Goal: Task Accomplishment & Management: Use online tool/utility

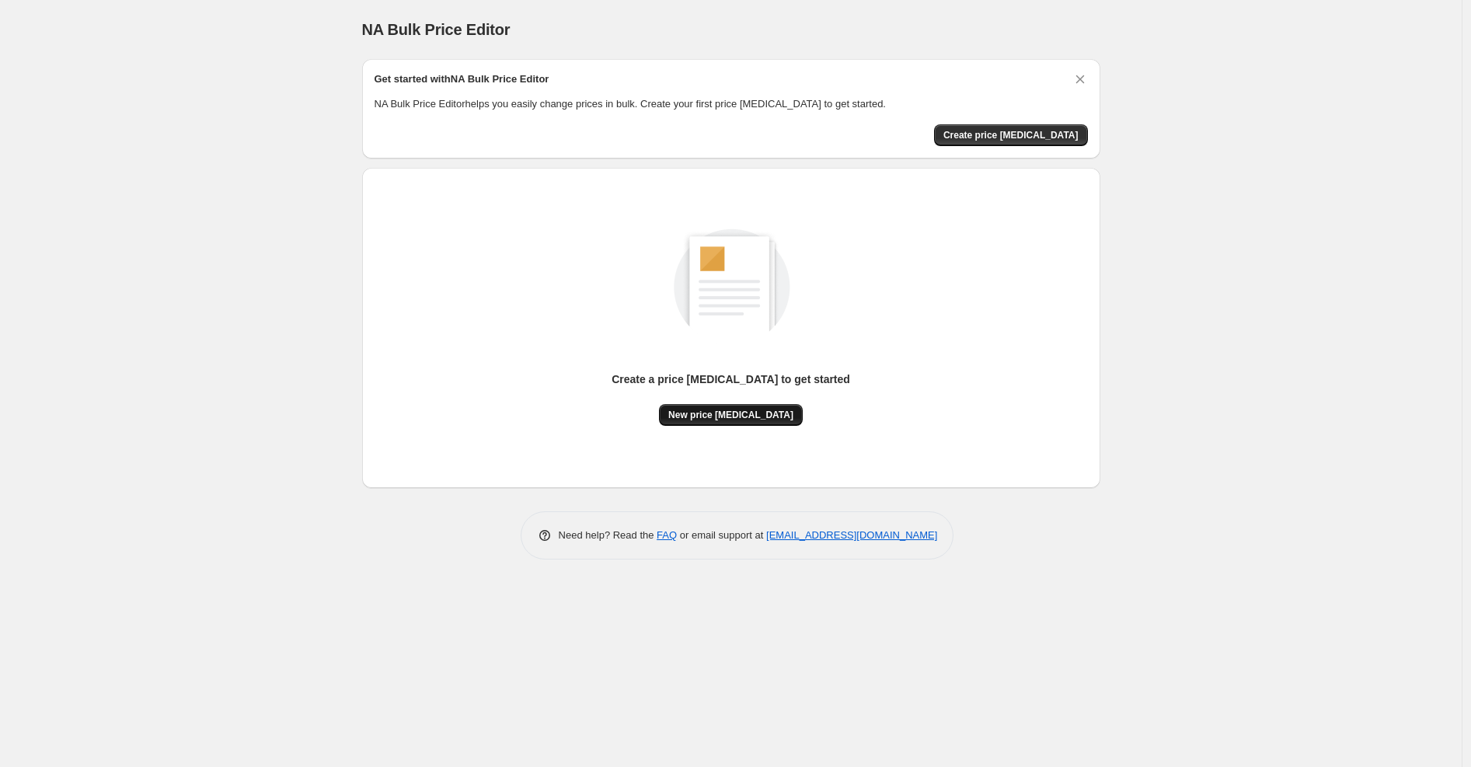
click at [717, 419] on span "New price change job" at bounding box center [730, 415] width 125 height 12
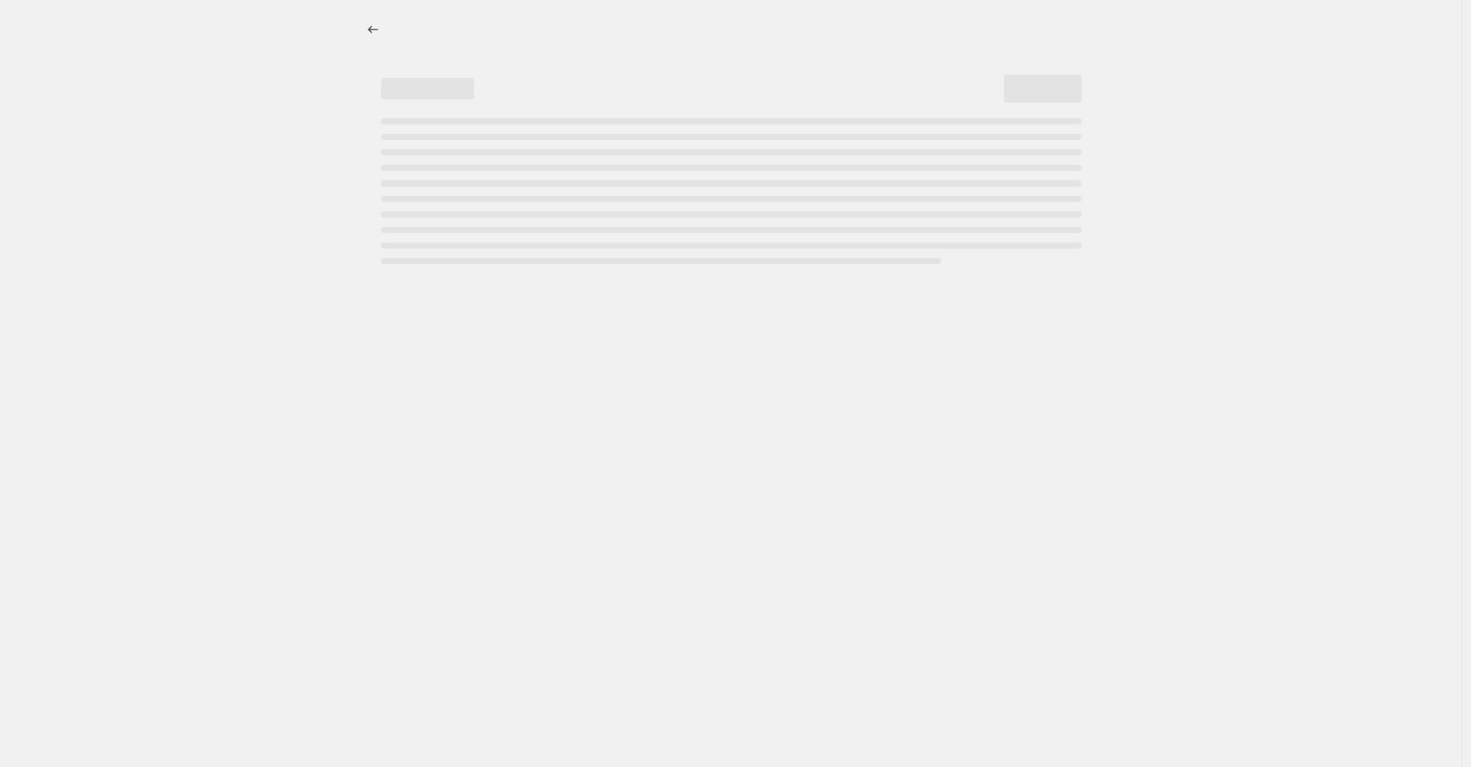
select select "percentage"
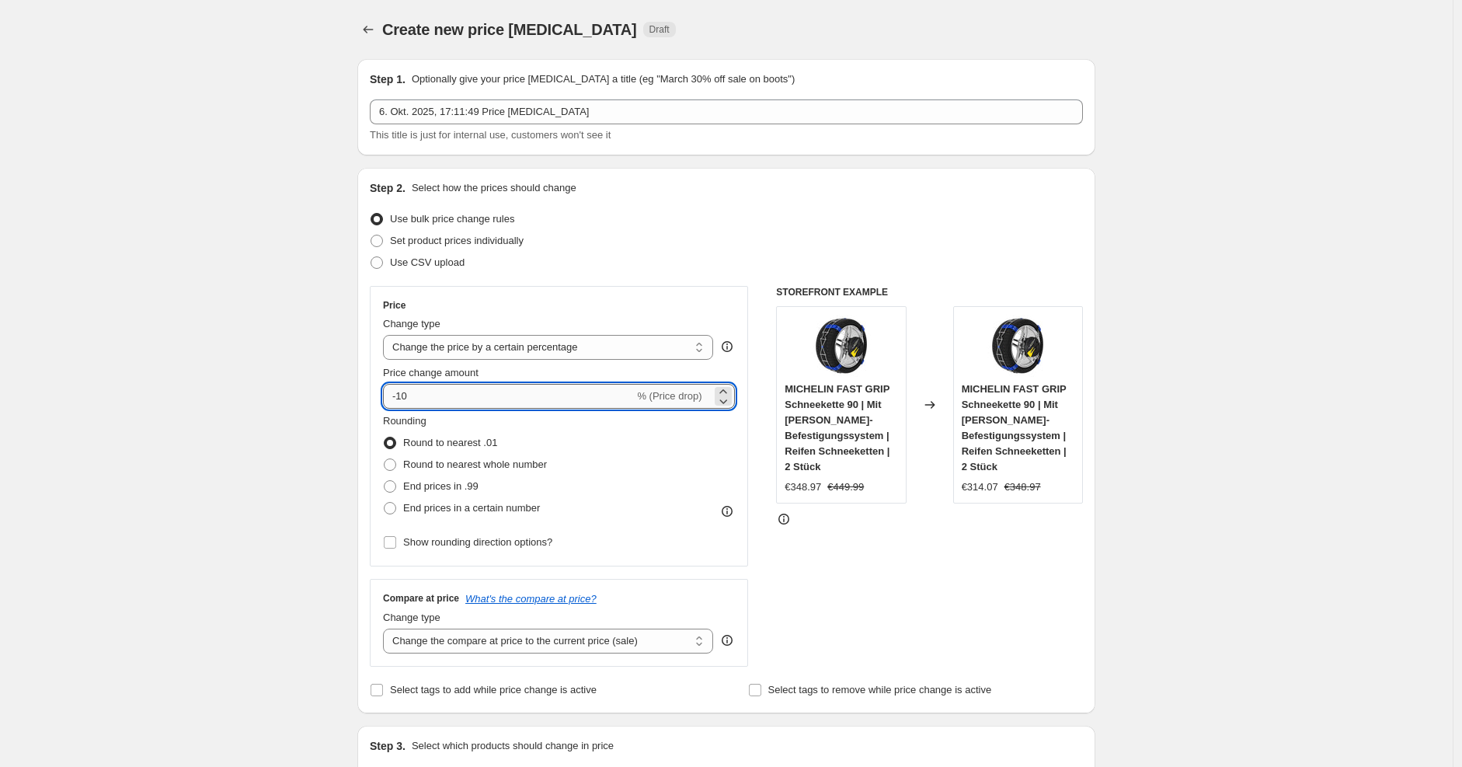
click at [480, 398] on input "-10" at bounding box center [508, 396] width 251 height 25
type input "-1"
type input "-30"
click at [686, 235] on div "Set product prices individually" at bounding box center [726, 241] width 713 height 22
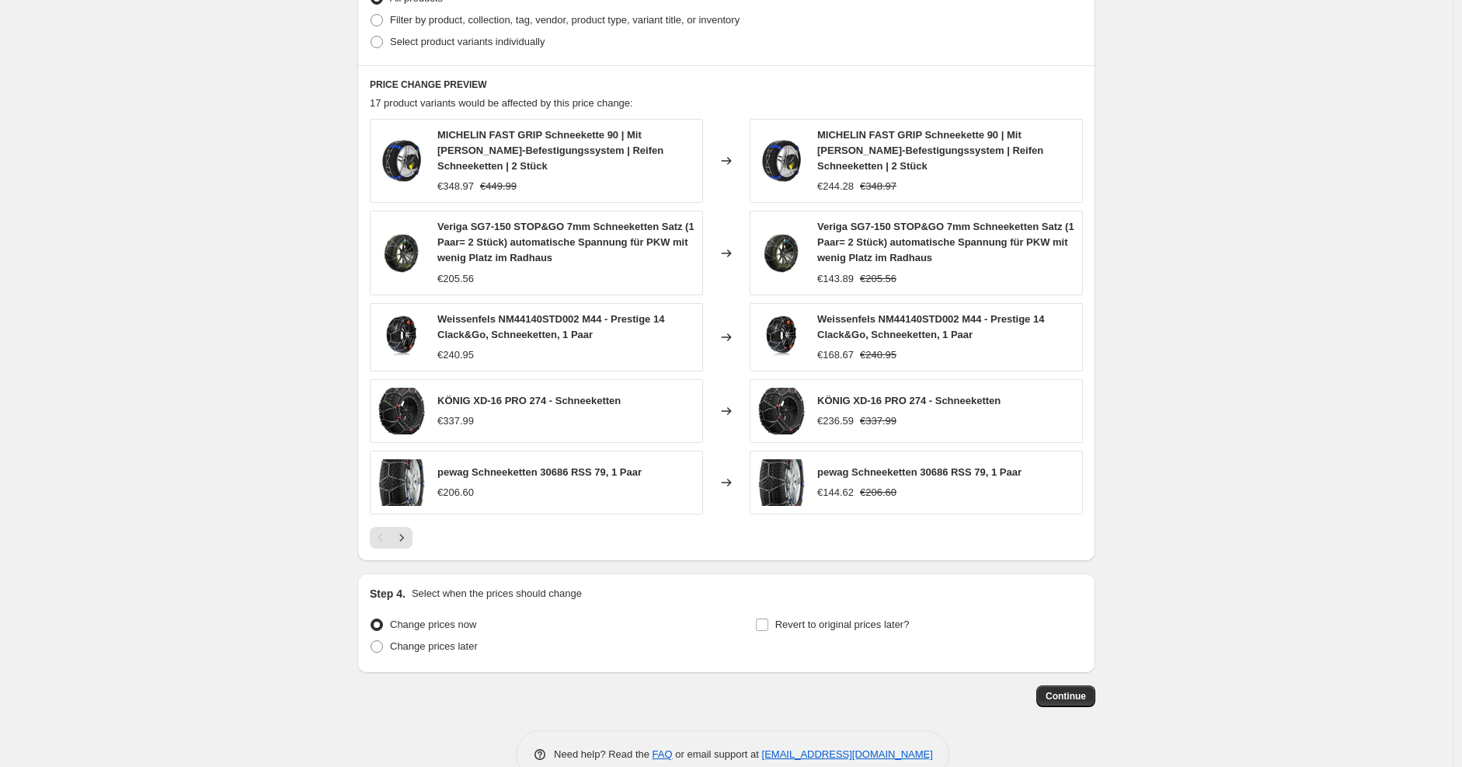
scroll to position [818, 0]
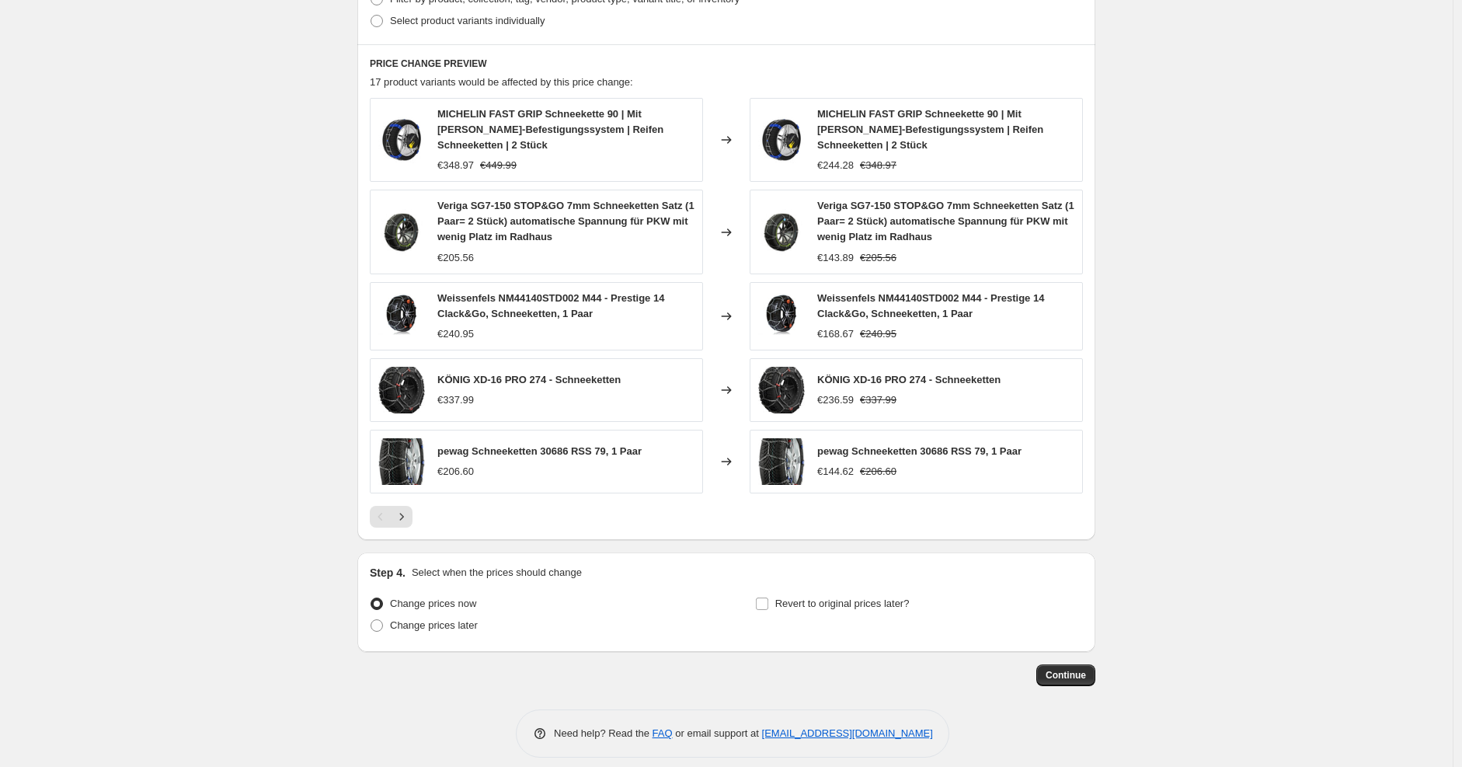
click at [1069, 669] on span "Continue" at bounding box center [1066, 675] width 40 height 12
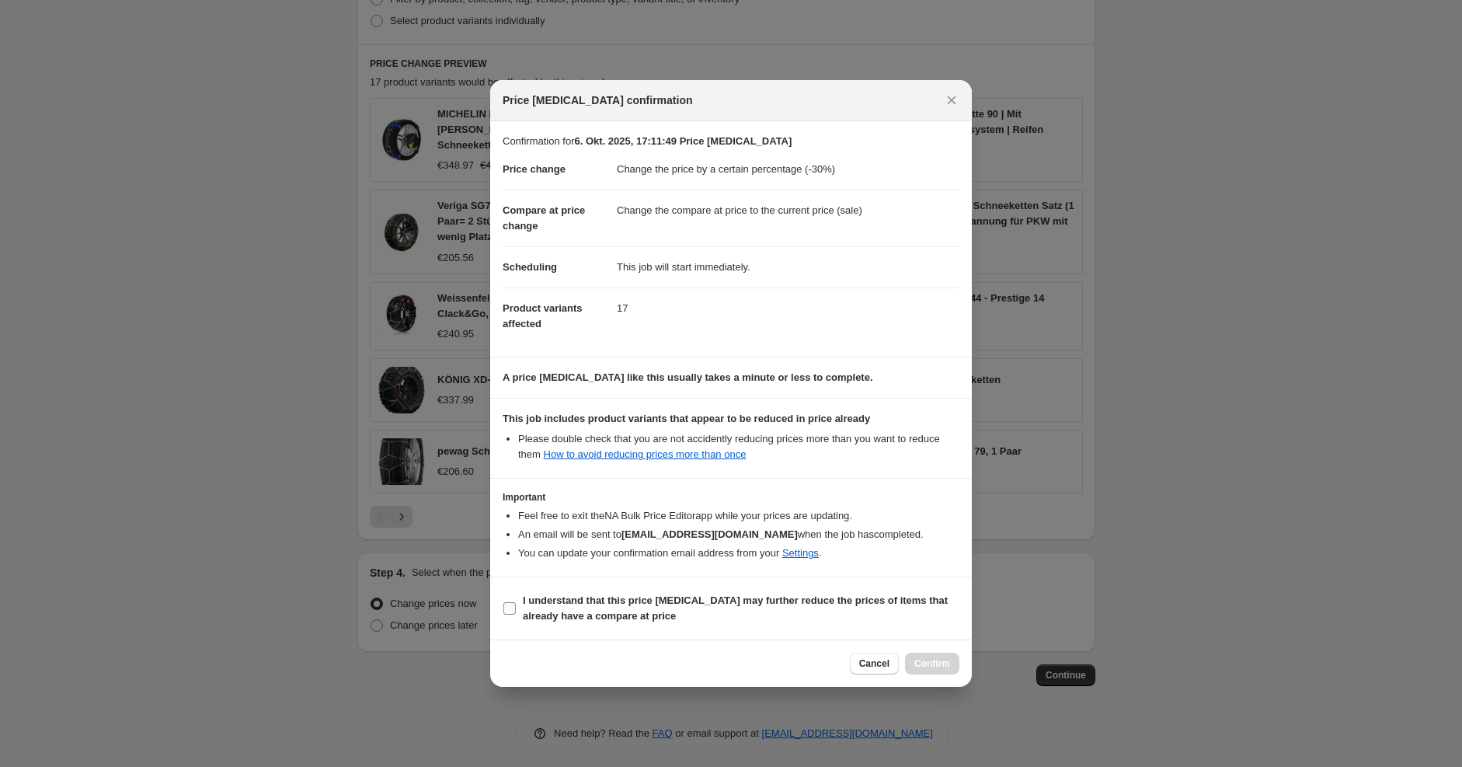
click at [895, 604] on b "I understand that this price change job may further reduce the prices of items …" at bounding box center [735, 607] width 425 height 27
click at [516, 604] on input "I understand that this price change job may further reduce the prices of items …" at bounding box center [509, 608] width 12 height 12
checkbox input "true"
click at [929, 663] on span "Confirm" at bounding box center [932, 663] width 36 height 12
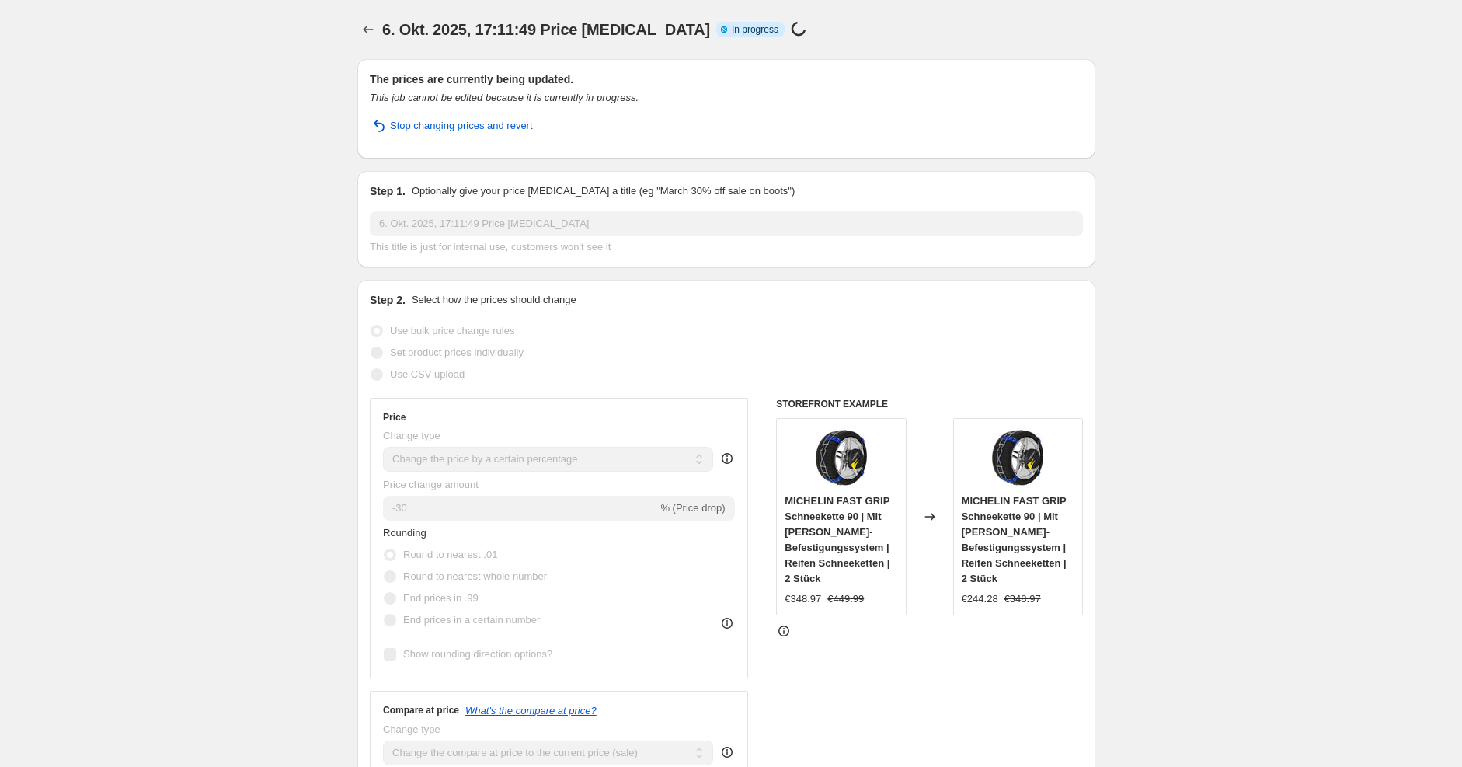
click at [694, 423] on div "Price" at bounding box center [559, 417] width 352 height 12
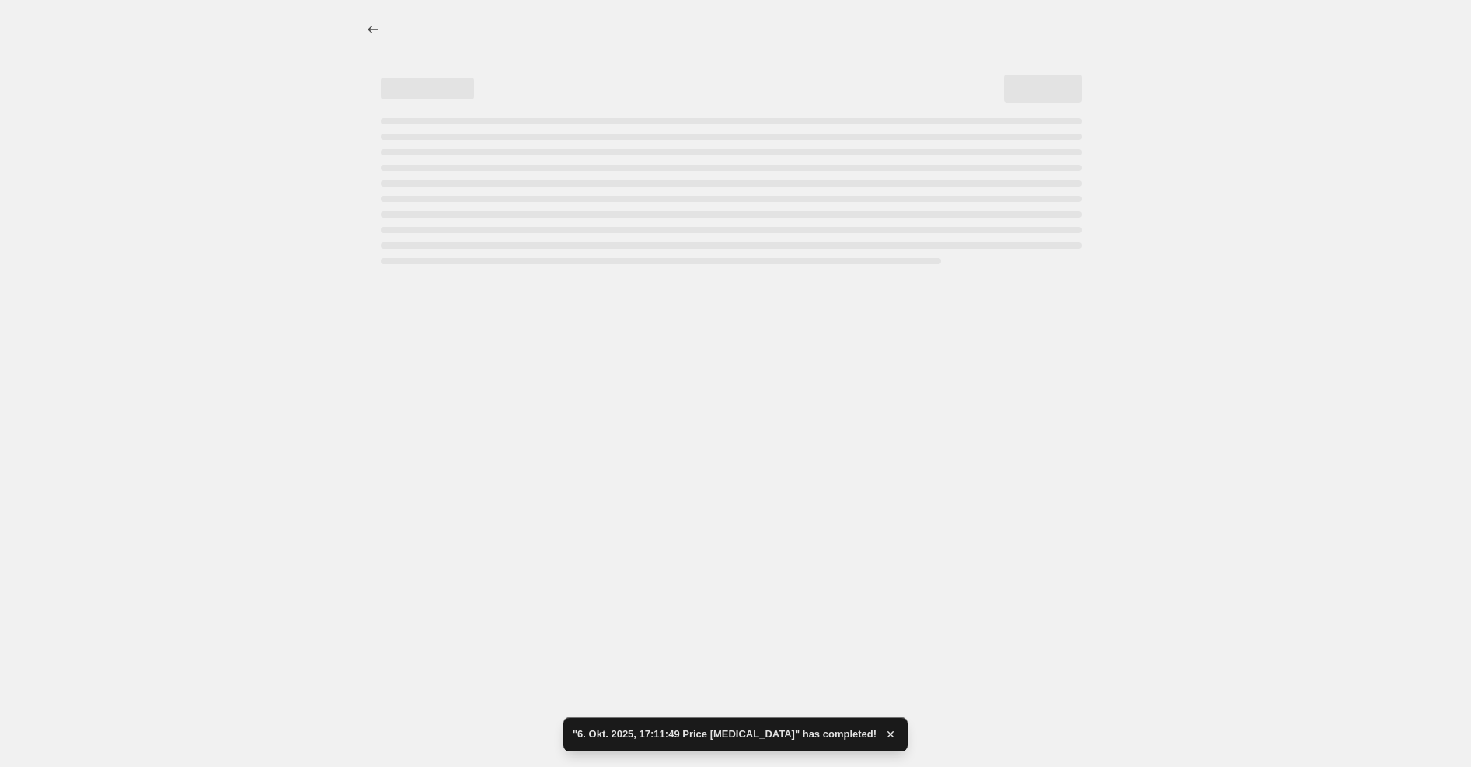
select select "percentage"
